Goal: Information Seeking & Learning: Learn about a topic

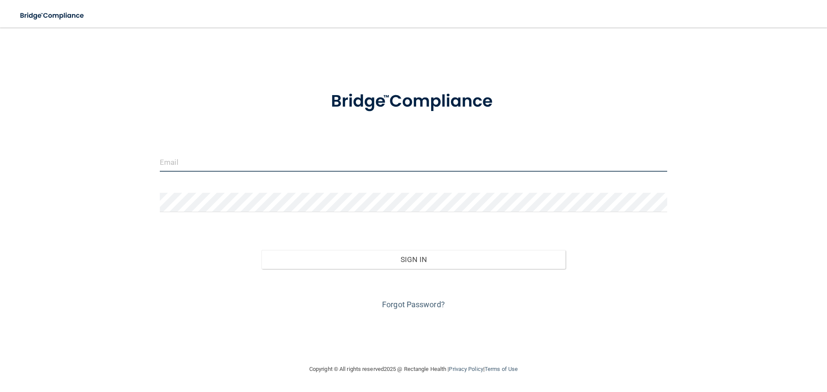
click at [201, 160] on input "email" at bounding box center [413, 161] width 507 height 19
type input "[EMAIL_ADDRESS][DOMAIN_NAME]"
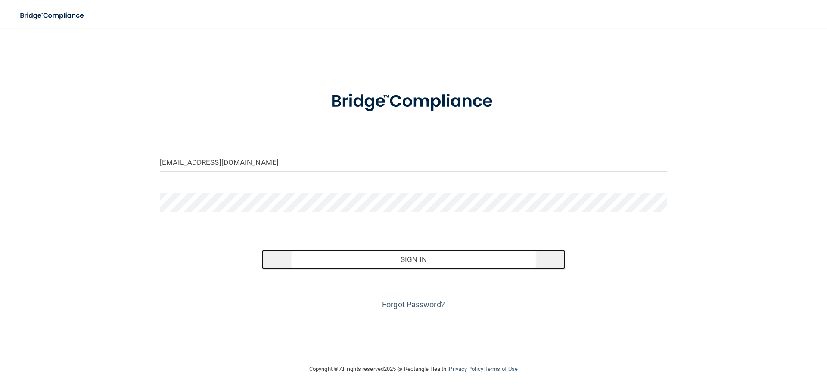
click at [419, 261] on button "Sign In" at bounding box center [413, 259] width 304 height 19
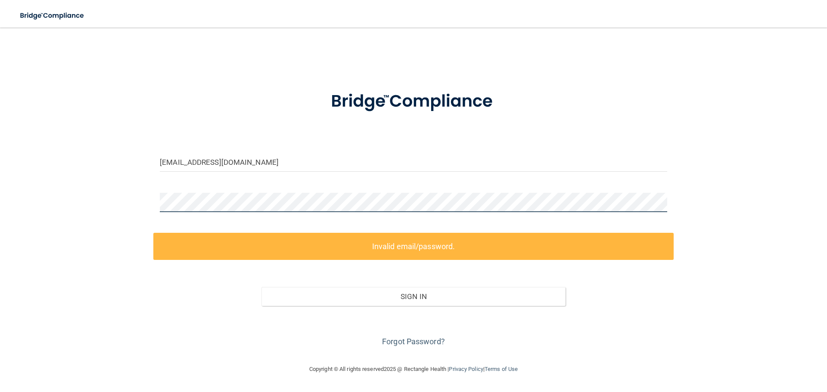
click at [120, 202] on div "[EMAIL_ADDRESS][DOMAIN_NAME] Invalid email/password. You don't have permission …" at bounding box center [413, 195] width 792 height 319
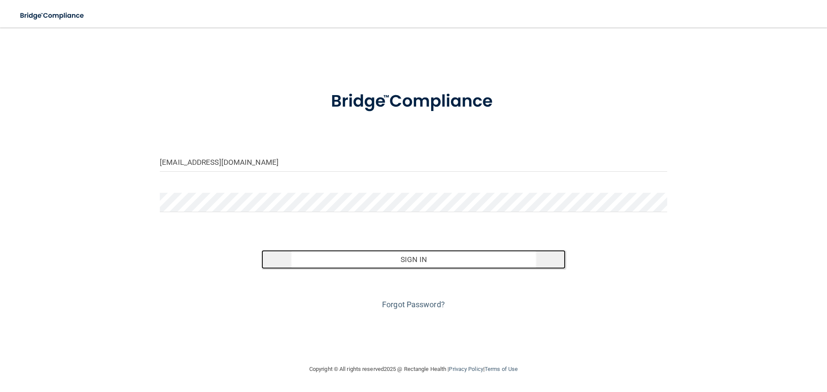
click at [414, 259] on button "Sign In" at bounding box center [413, 259] width 304 height 19
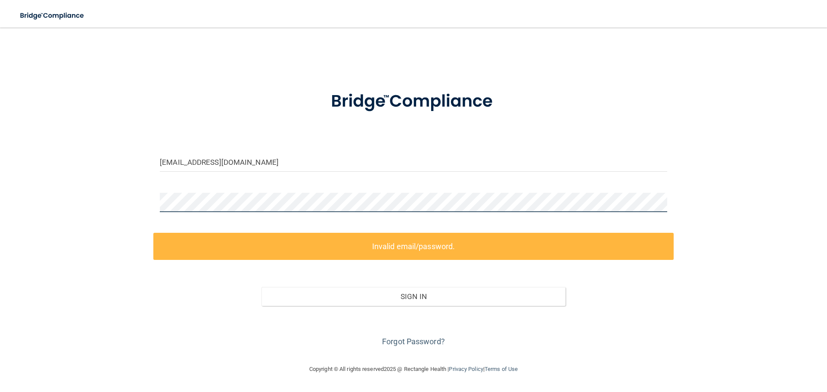
click at [148, 203] on div "[EMAIL_ADDRESS][DOMAIN_NAME] Invalid email/password. You don't have permission …" at bounding box center [413, 195] width 792 height 319
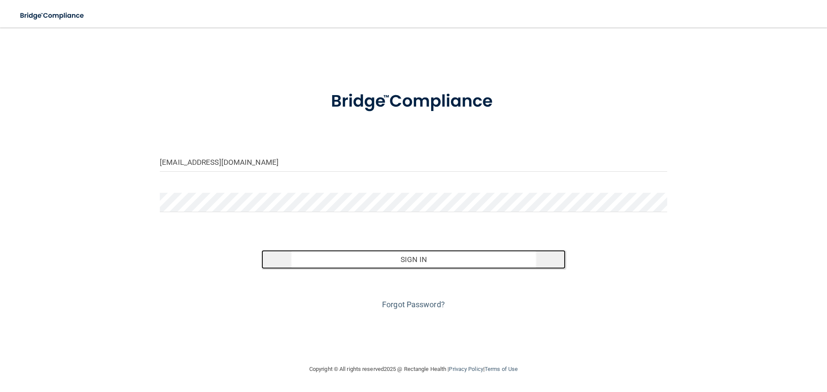
click at [431, 261] on button "Sign In" at bounding box center [413, 259] width 304 height 19
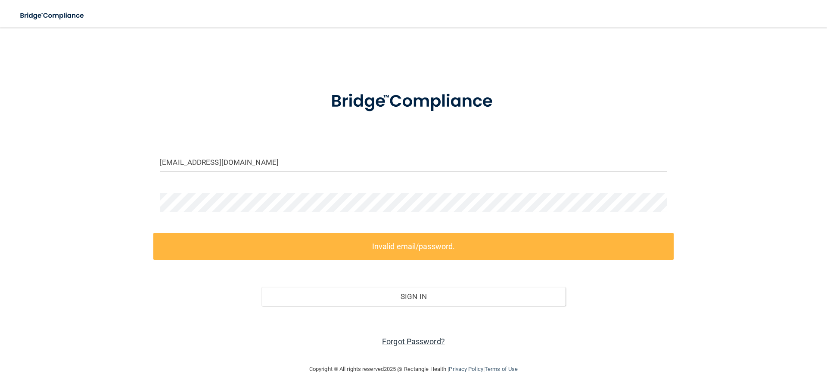
click at [414, 341] on link "Forgot Password?" at bounding box center [413, 341] width 63 height 9
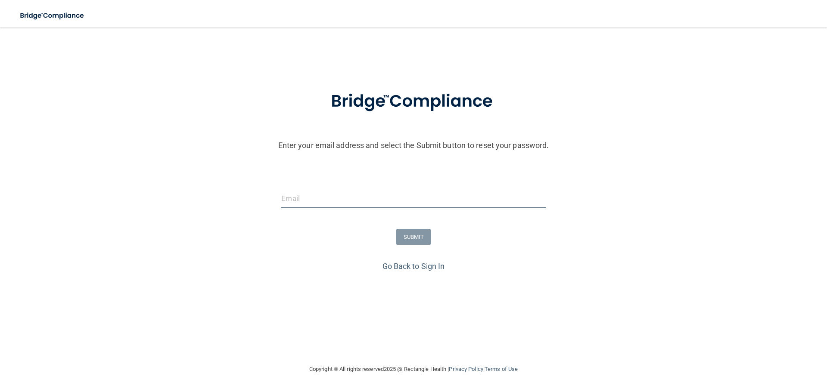
click at [306, 194] on input "email" at bounding box center [413, 198] width 264 height 19
type input "[EMAIL_ADDRESS][DOMAIN_NAME]"
click at [417, 237] on button "SUBMIT" at bounding box center [413, 237] width 35 height 16
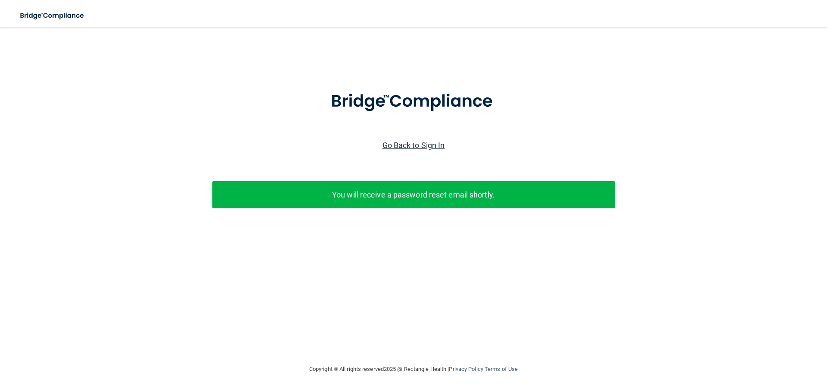
click at [426, 143] on link "Go Back to Sign In" at bounding box center [413, 145] width 62 height 9
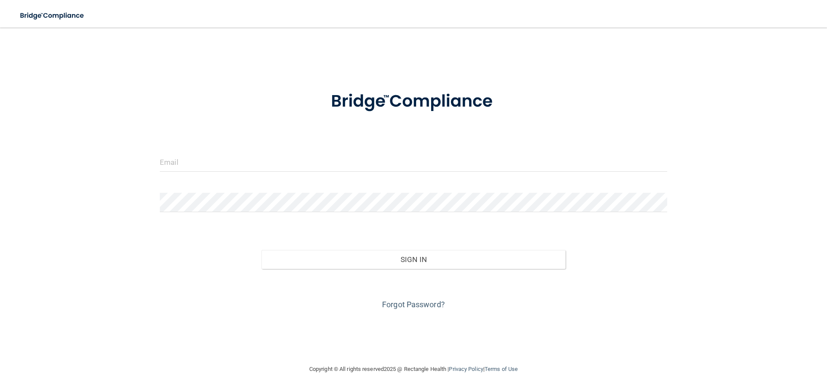
click at [230, 172] on div at bounding box center [413, 165] width 520 height 26
click at [242, 172] on input "email" at bounding box center [413, 161] width 507 height 19
type input "[EMAIL_ADDRESS][DOMAIN_NAME]"
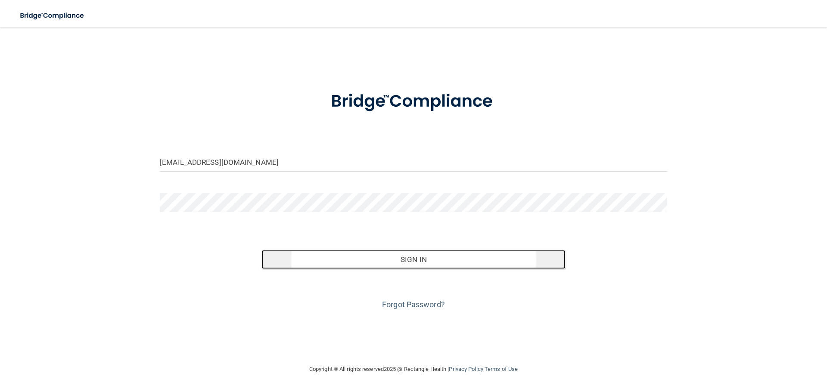
click at [420, 261] on button "Sign In" at bounding box center [413, 259] width 304 height 19
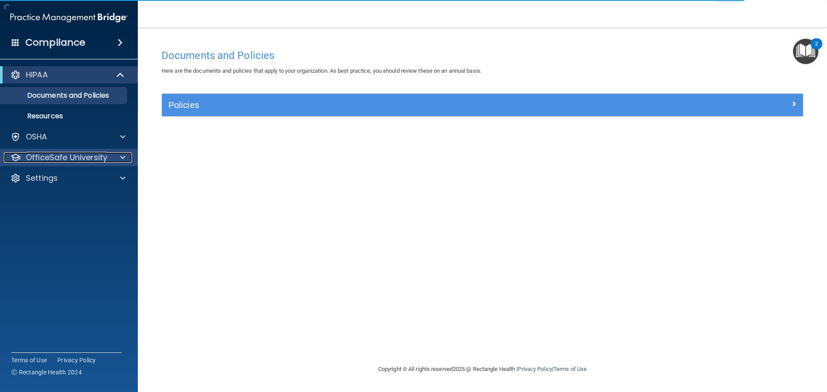
click at [121, 155] on span at bounding box center [122, 157] width 5 height 10
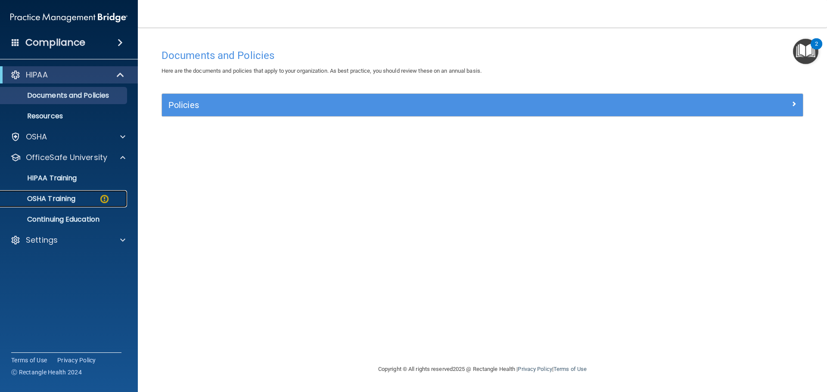
click at [58, 197] on p "OSHA Training" at bounding box center [41, 199] width 70 height 9
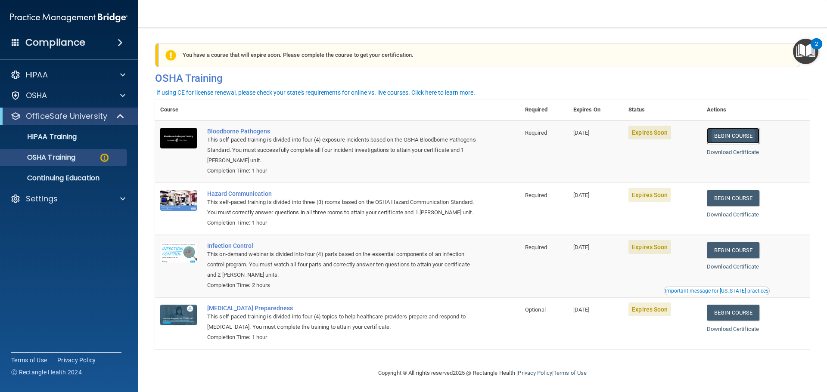
click at [735, 133] on link "Begin Course" at bounding box center [733, 136] width 53 height 16
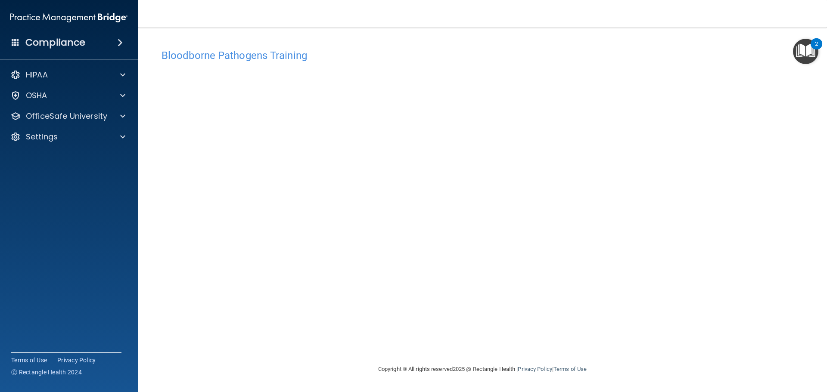
click at [802, 46] on img "Open Resource Center, 2 new notifications" at bounding box center [805, 51] width 25 height 25
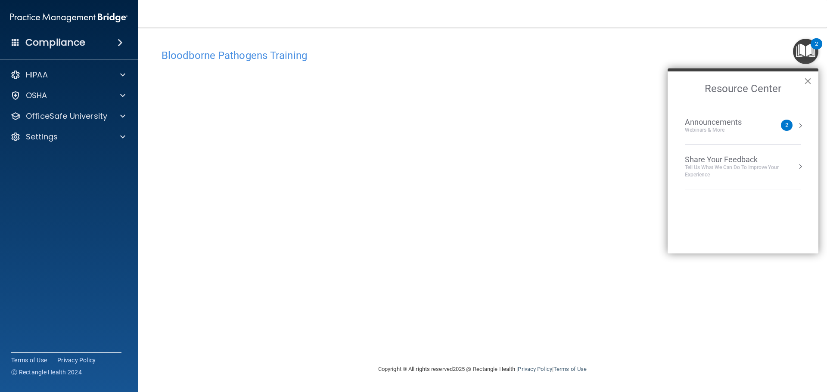
click at [805, 78] on button "×" at bounding box center [807, 81] width 8 height 14
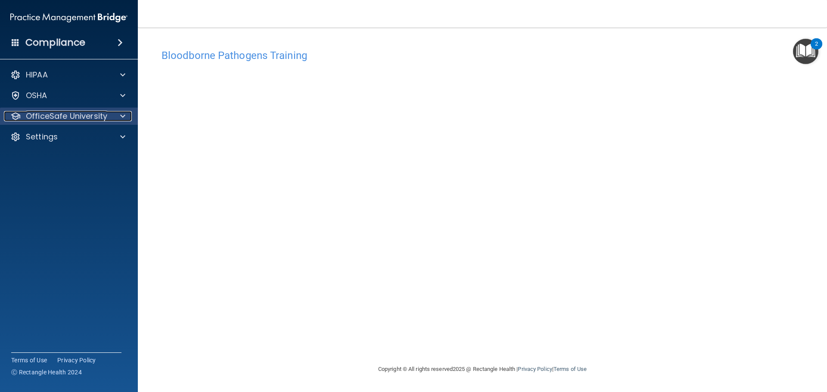
drag, startPoint x: 125, startPoint y: 112, endPoint x: 123, endPoint y: 116, distance: 4.7
click at [125, 113] on div at bounding box center [122, 116] width 22 height 10
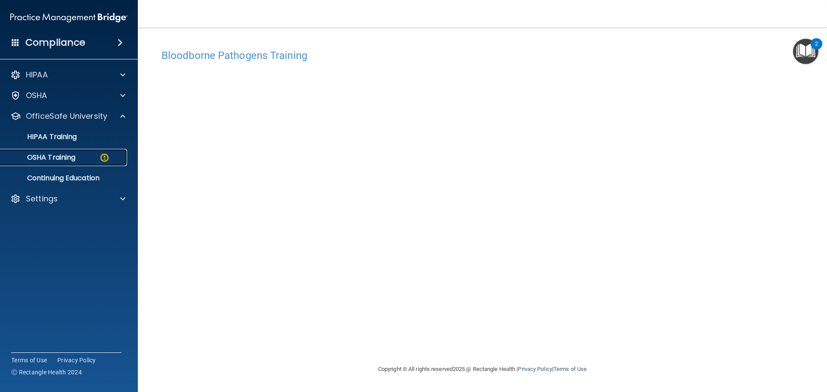
click at [68, 154] on p "OSHA Training" at bounding box center [41, 157] width 70 height 9
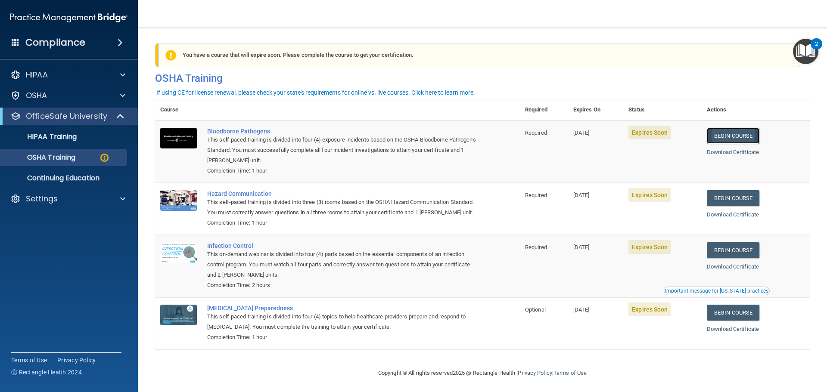
click at [733, 137] on link "Begin Course" at bounding box center [733, 136] width 53 height 16
